Goal: Task Accomplishment & Management: Use online tool/utility

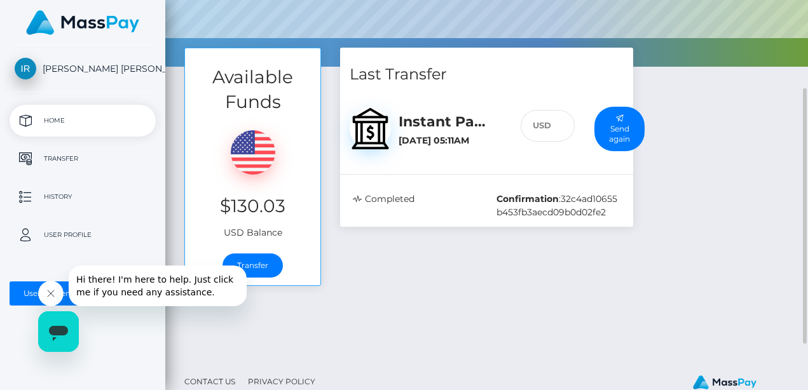
scroll to position [205, 0]
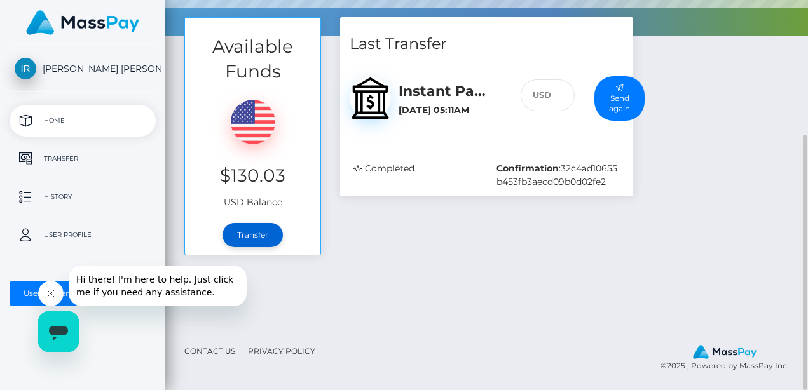
click at [240, 235] on link "Transfer" at bounding box center [253, 235] width 60 height 24
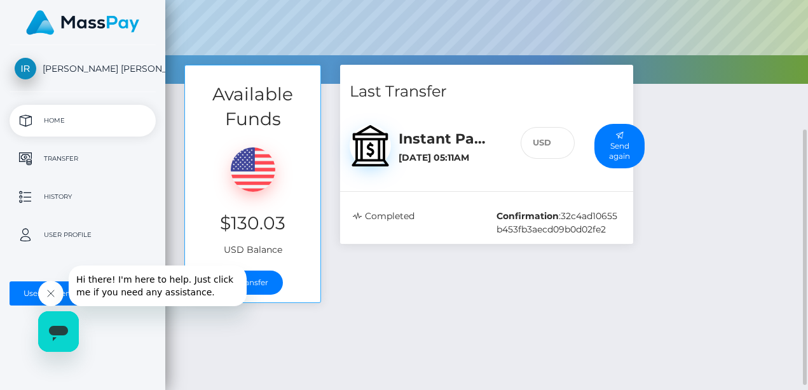
scroll to position [174, 0]
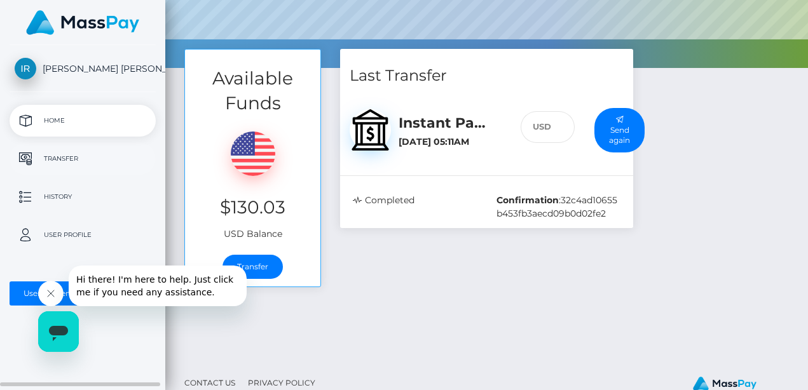
click at [71, 160] on p "Transfer" at bounding box center [83, 158] width 136 height 19
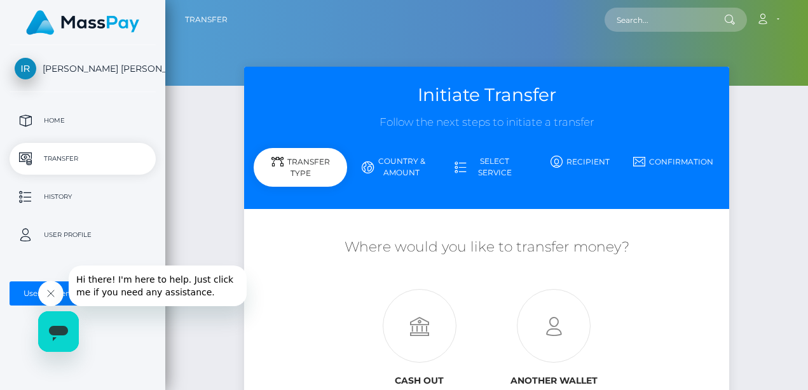
scroll to position [127, 0]
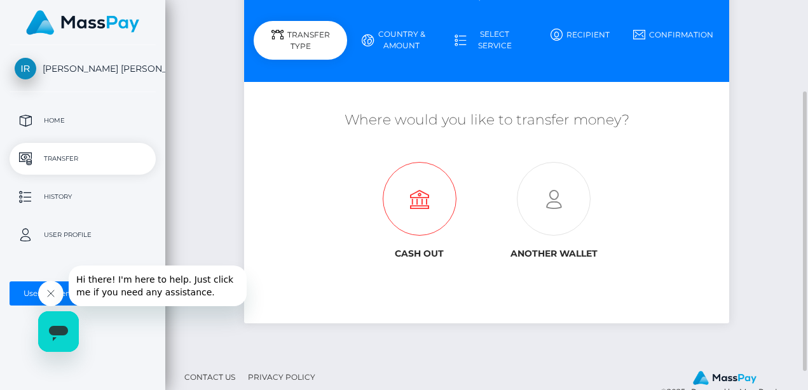
click at [412, 207] on icon at bounding box center [419, 200] width 135 height 74
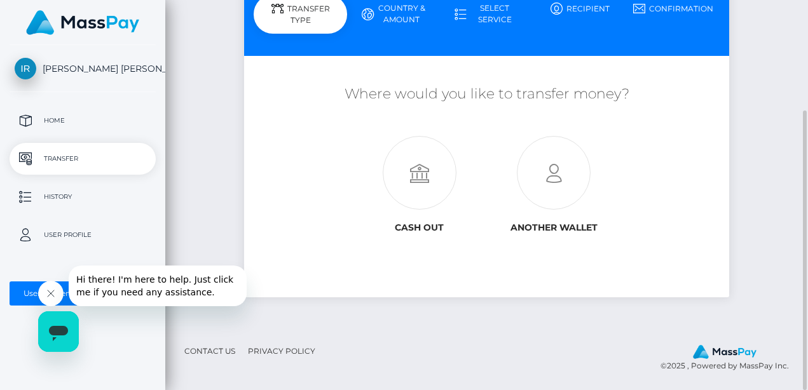
scroll to position [121, 0]
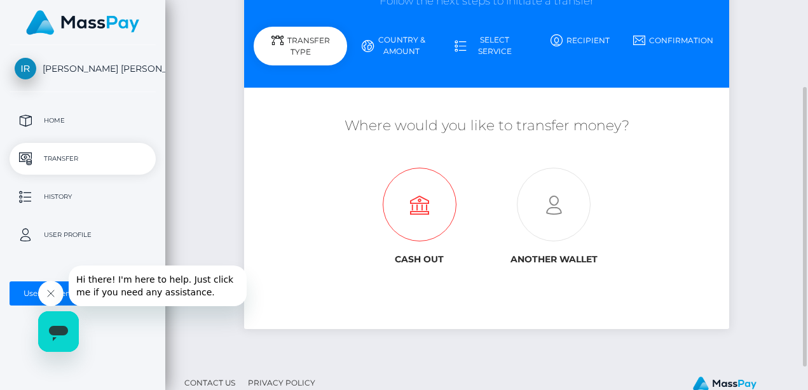
click at [413, 206] on icon at bounding box center [419, 205] width 135 height 74
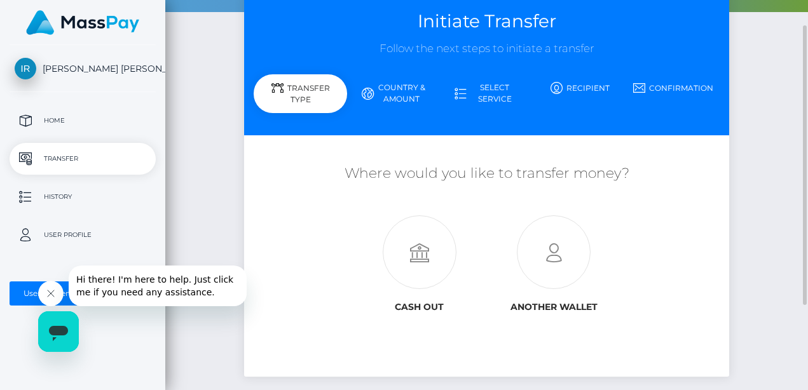
scroll to position [58, 0]
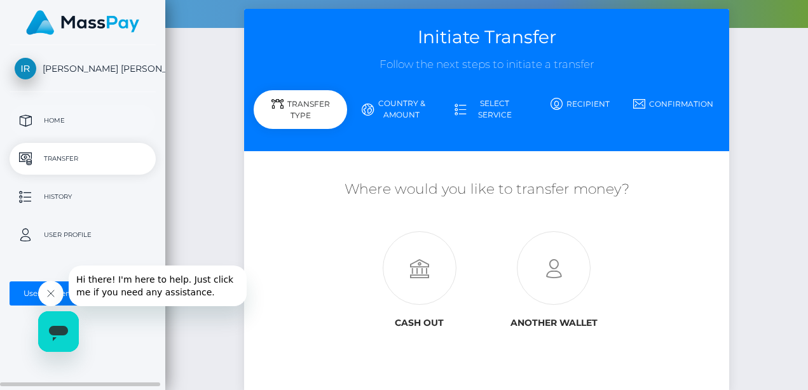
click at [87, 118] on p "Home" at bounding box center [83, 120] width 136 height 19
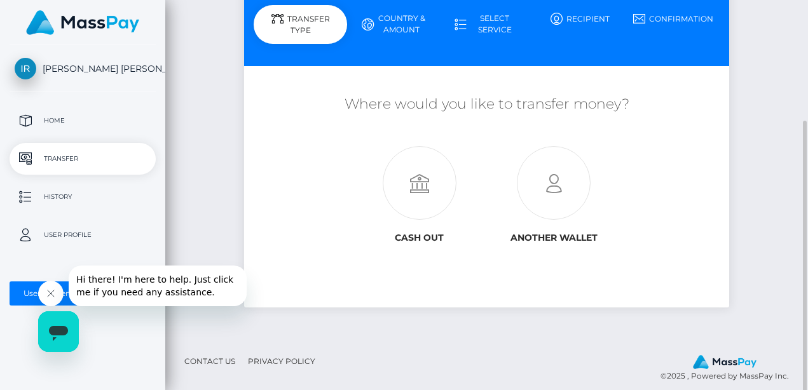
scroll to position [153, 0]
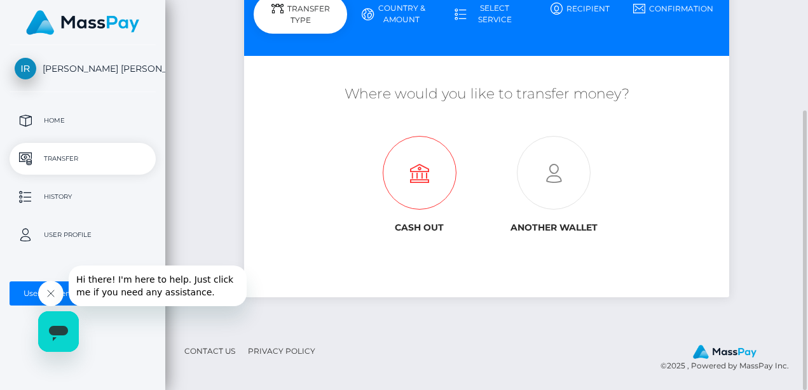
click at [428, 167] on icon at bounding box center [419, 174] width 135 height 74
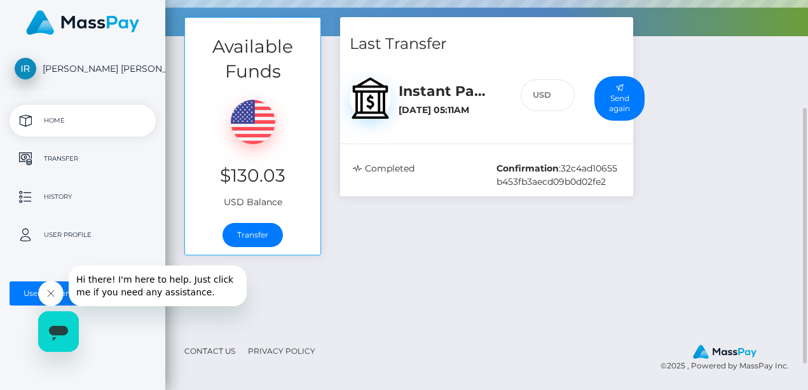
scroll to position [189, 0]
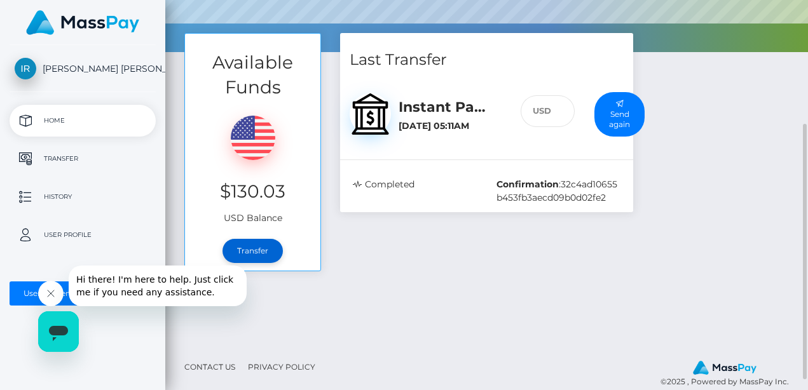
click at [252, 245] on link "Transfer" at bounding box center [253, 251] width 60 height 24
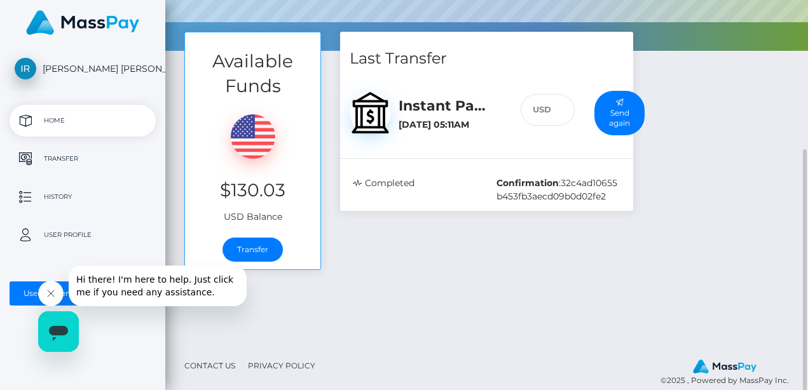
scroll to position [205, 0]
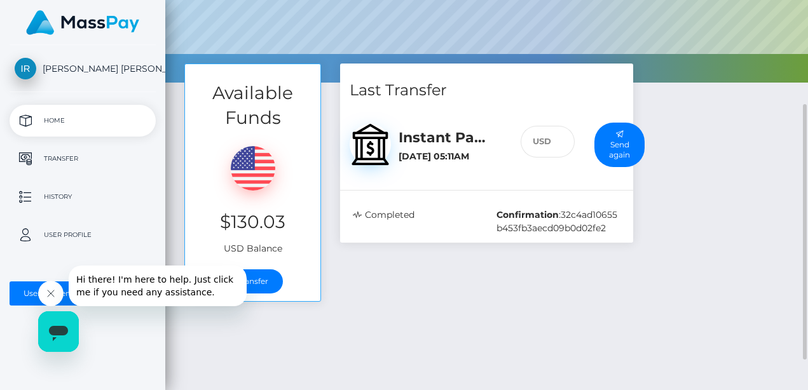
scroll to position [175, 0]
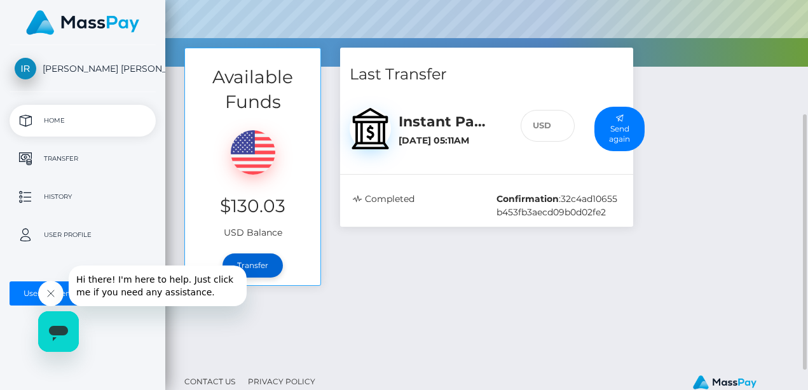
click at [259, 268] on link "Transfer" at bounding box center [253, 266] width 60 height 24
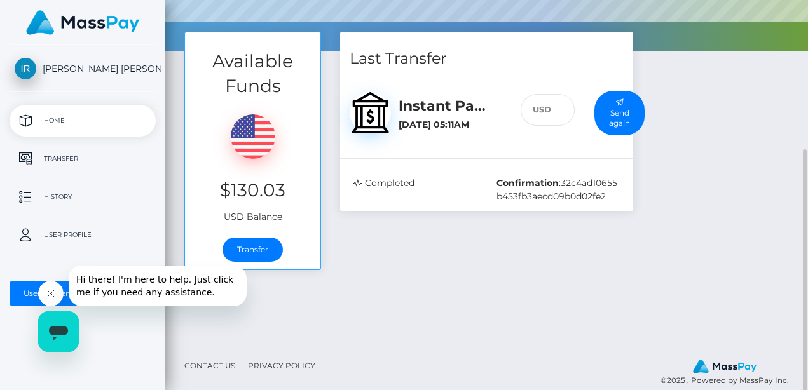
scroll to position [205, 0]
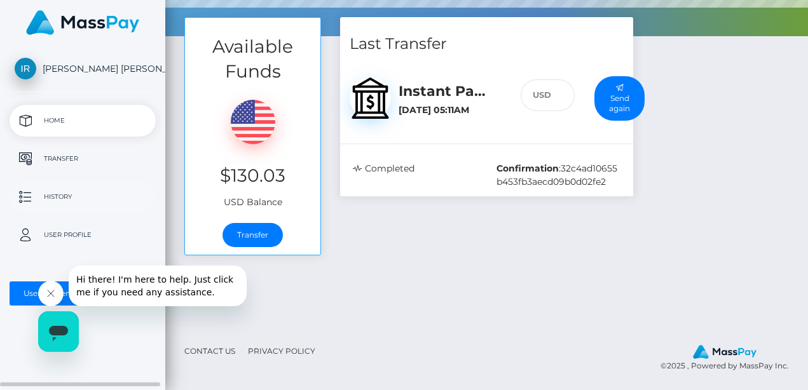
click at [39, 198] on p "History" at bounding box center [83, 197] width 136 height 19
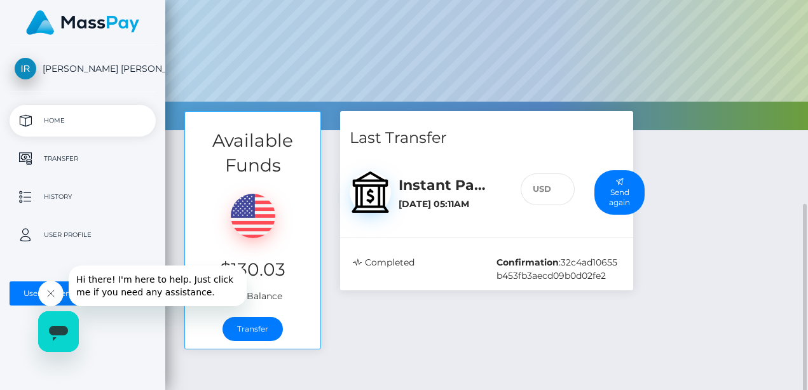
scroll to position [205, 0]
